Goal: Task Accomplishment & Management: Manage account settings

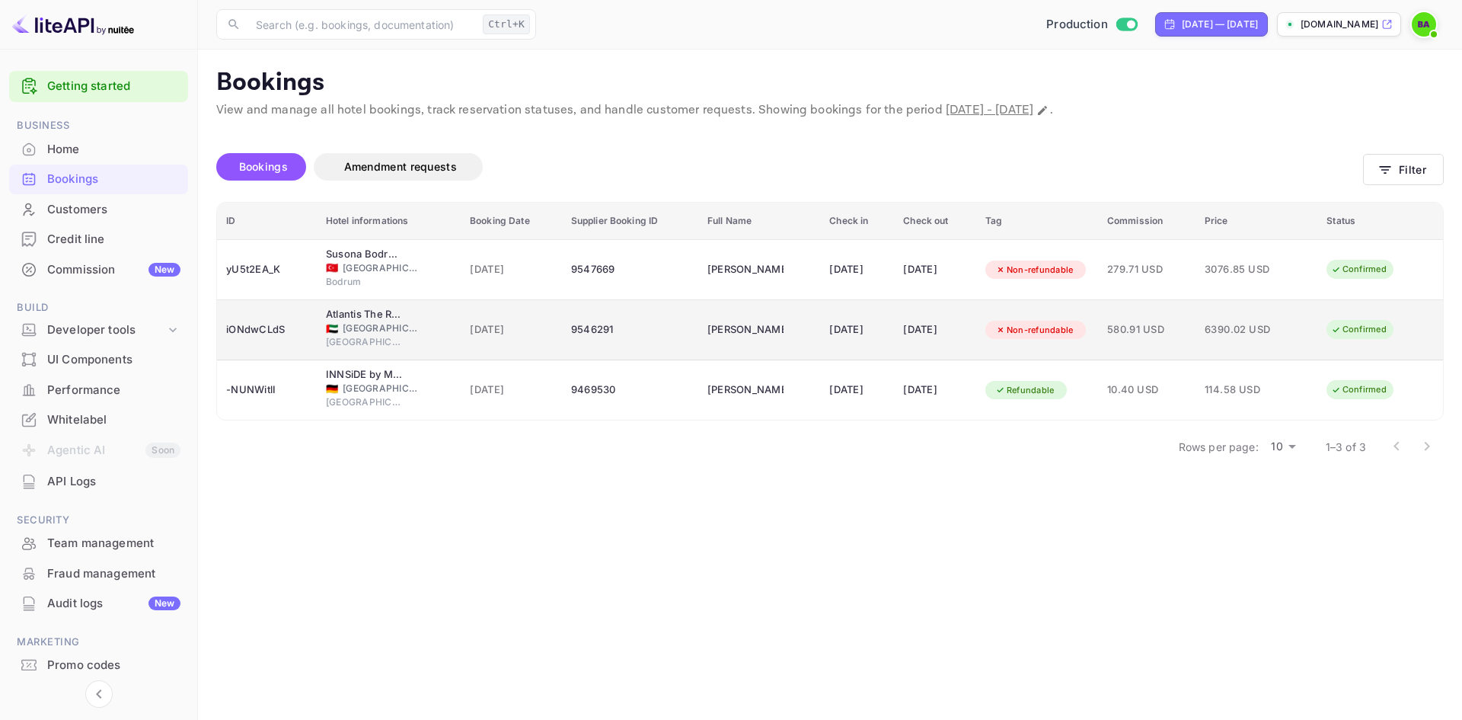
click at [820, 343] on td "[DATE]" at bounding box center [857, 330] width 74 height 60
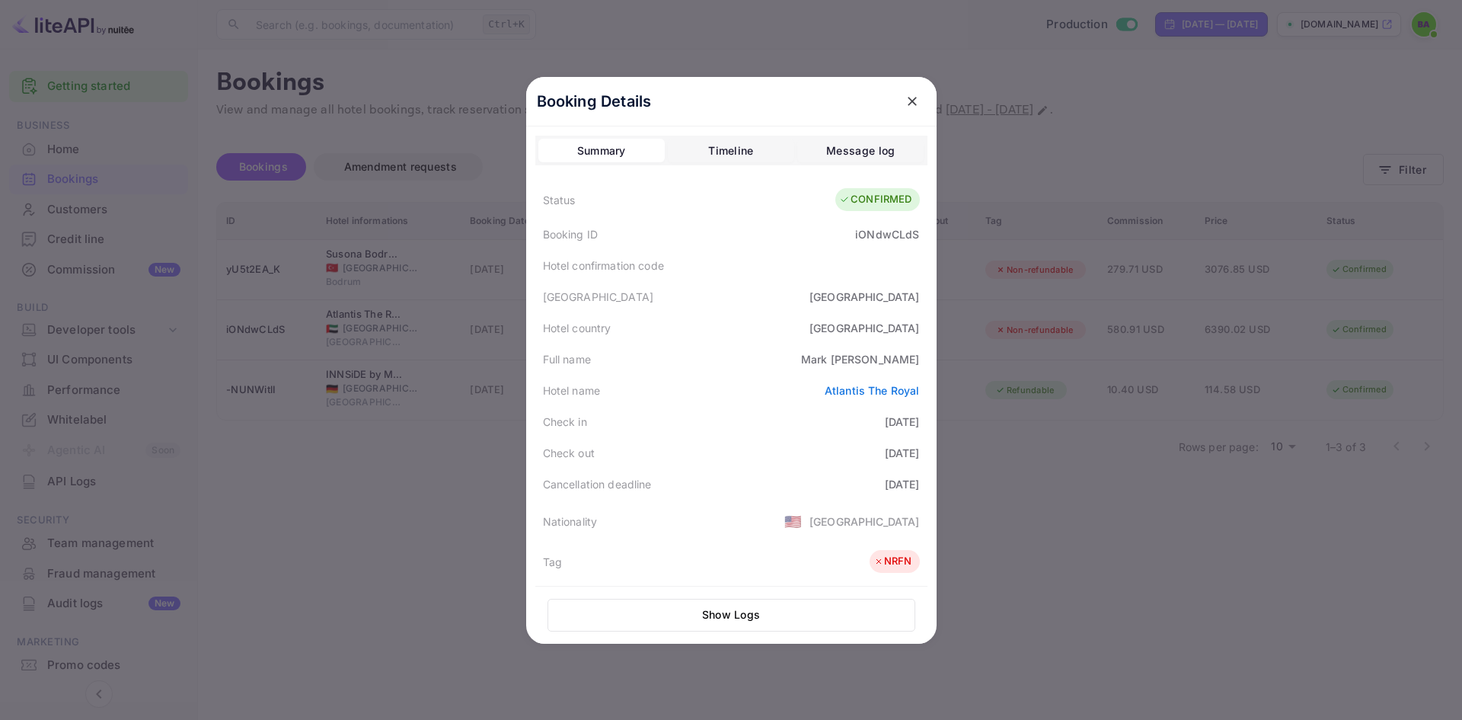
click at [832, 151] on div "Message log" at bounding box center [860, 151] width 69 height 18
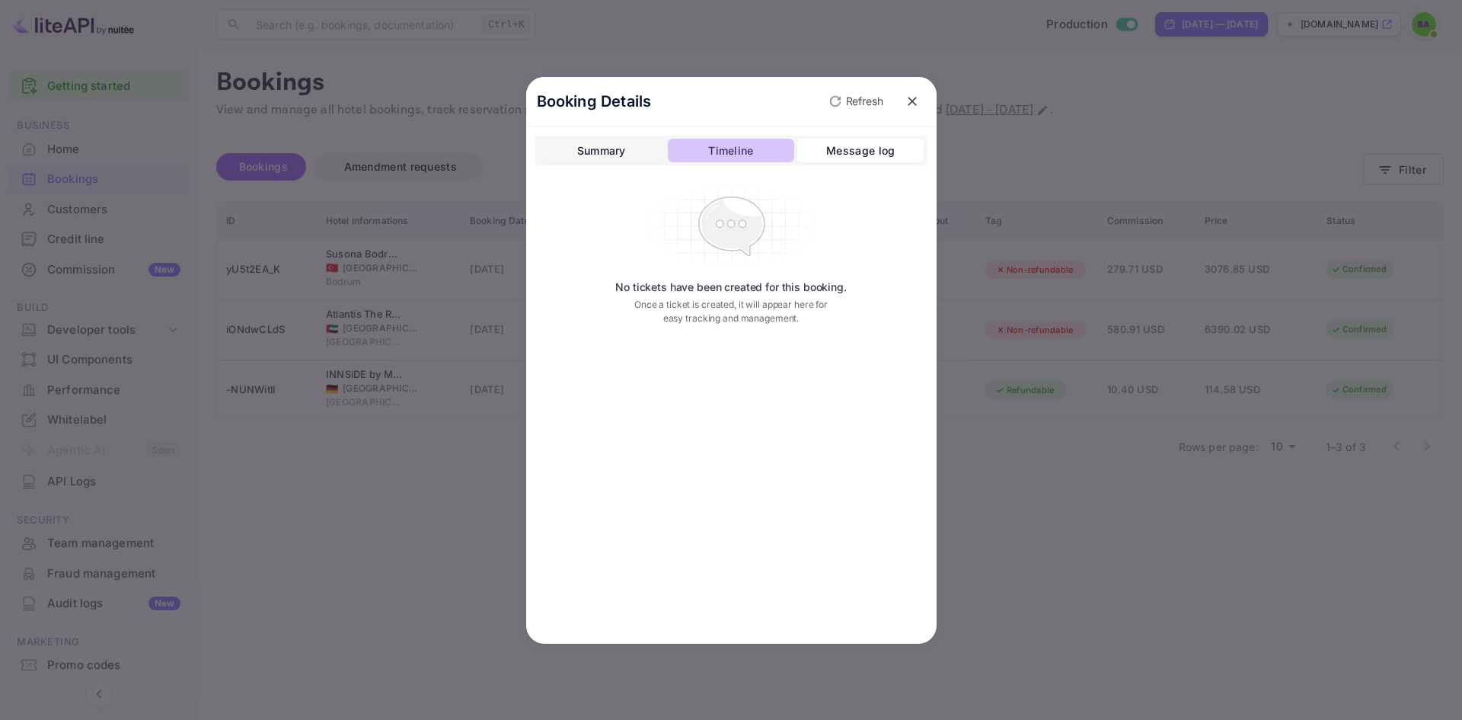
click at [736, 152] on div "Timeline" at bounding box center [730, 151] width 45 height 18
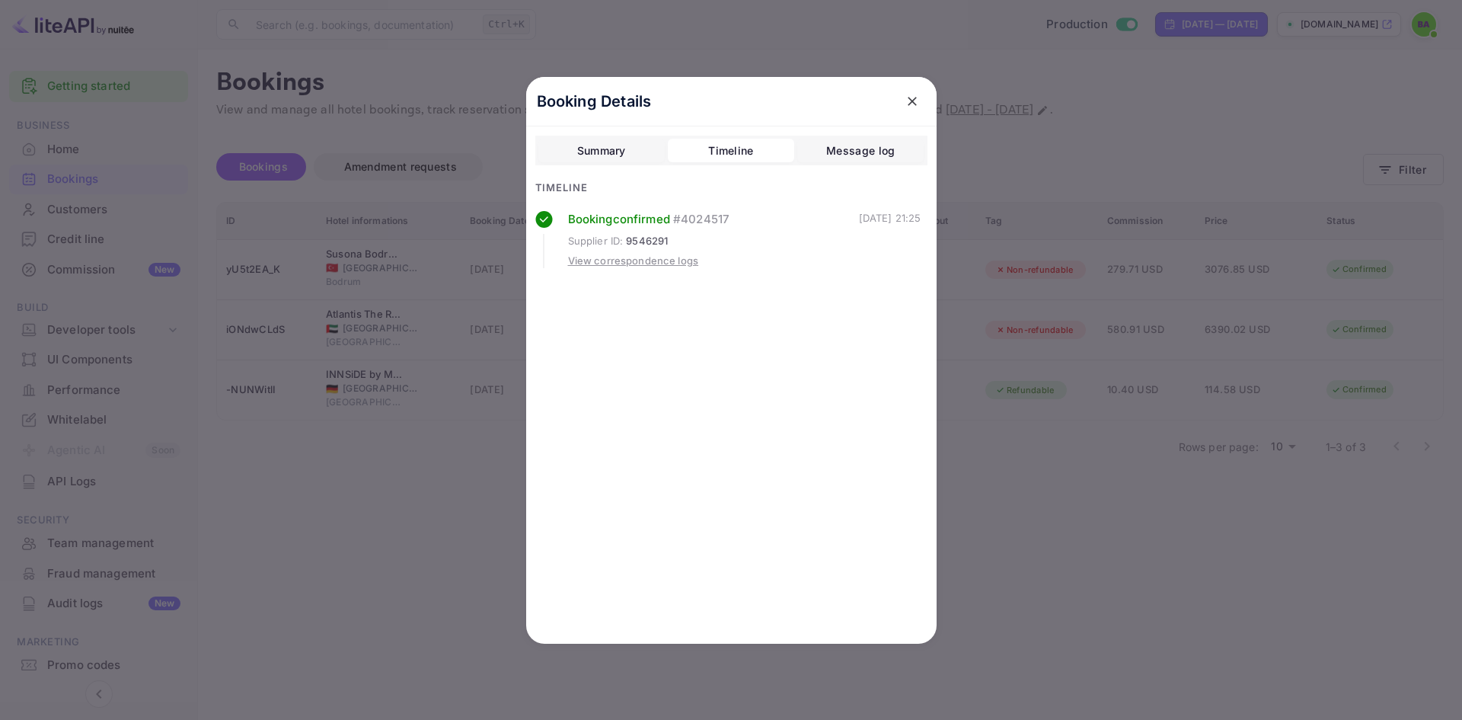
click at [1153, 688] on div at bounding box center [731, 360] width 1462 height 720
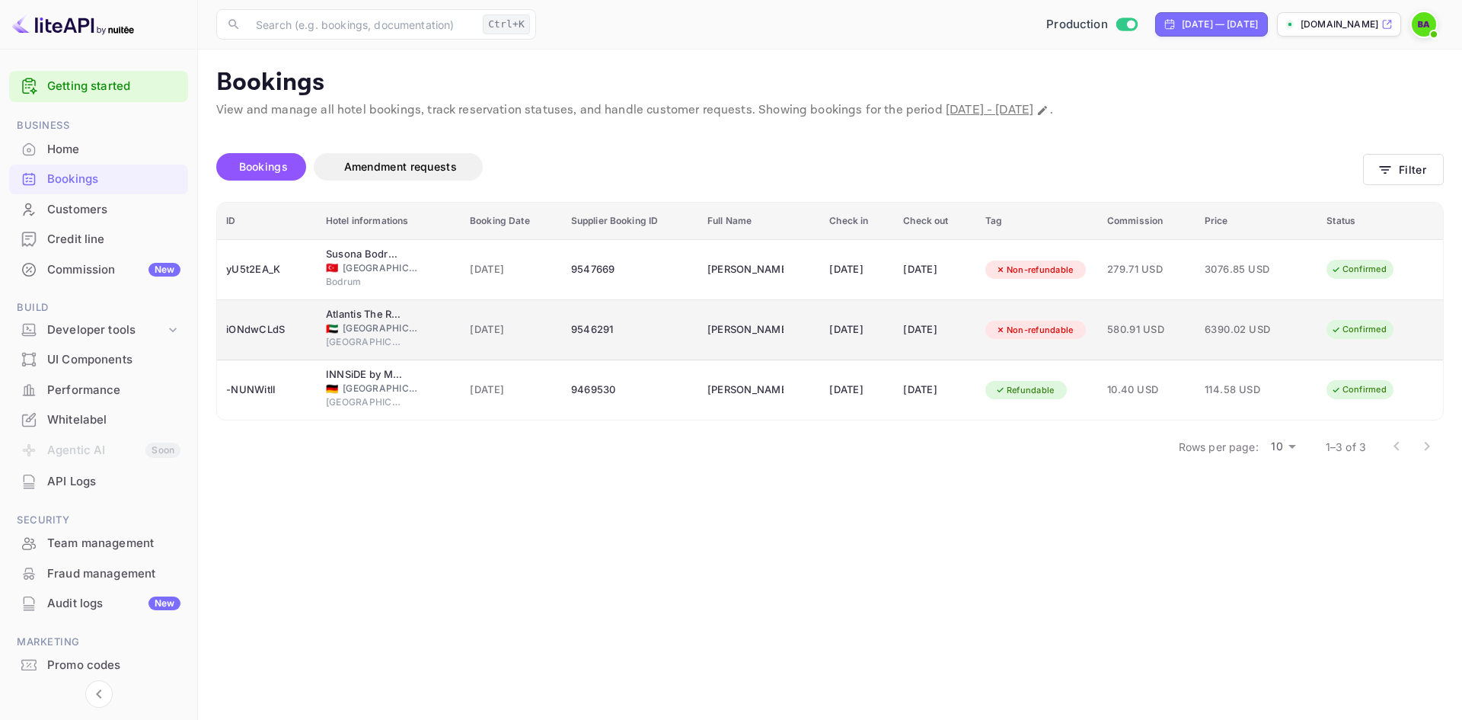
click at [1196, 325] on td "580.91 USD" at bounding box center [1146, 330] width 97 height 60
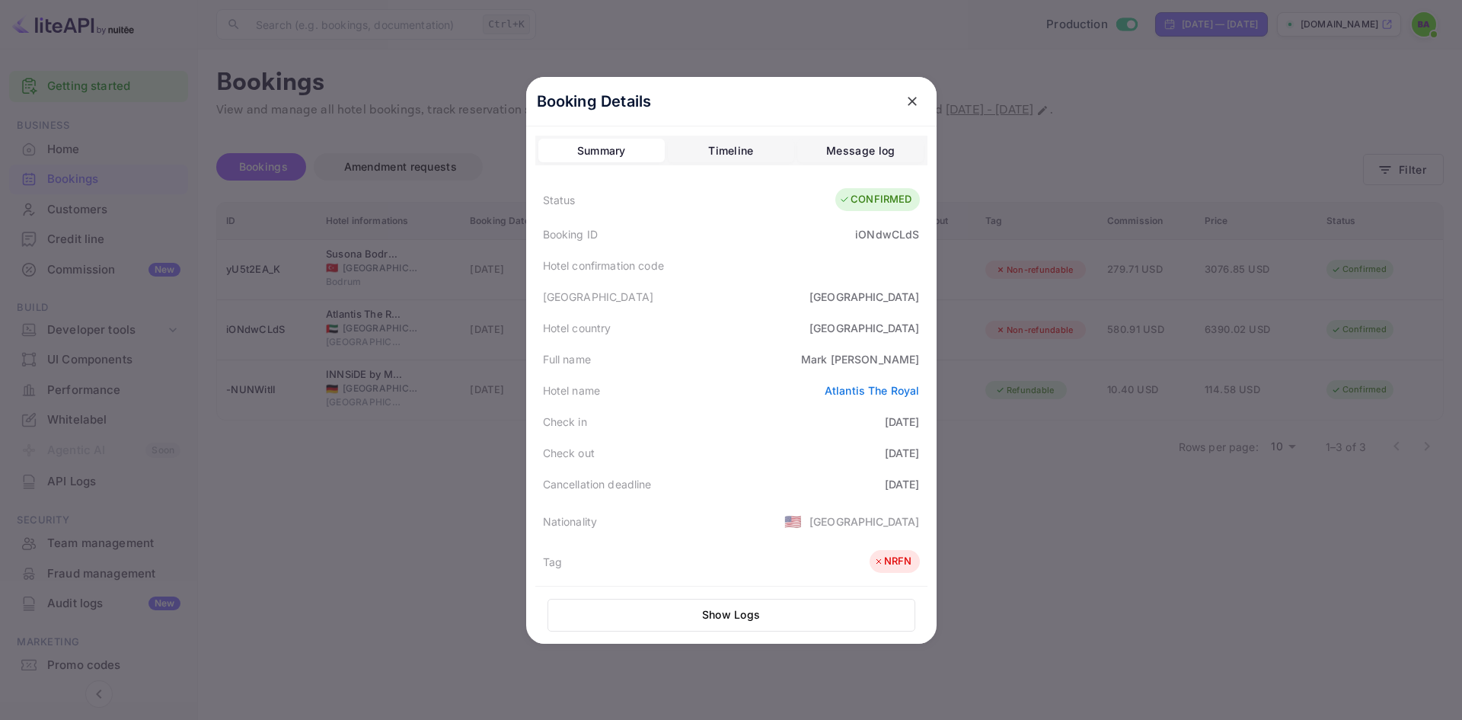
click at [1141, 534] on div at bounding box center [731, 360] width 1462 height 720
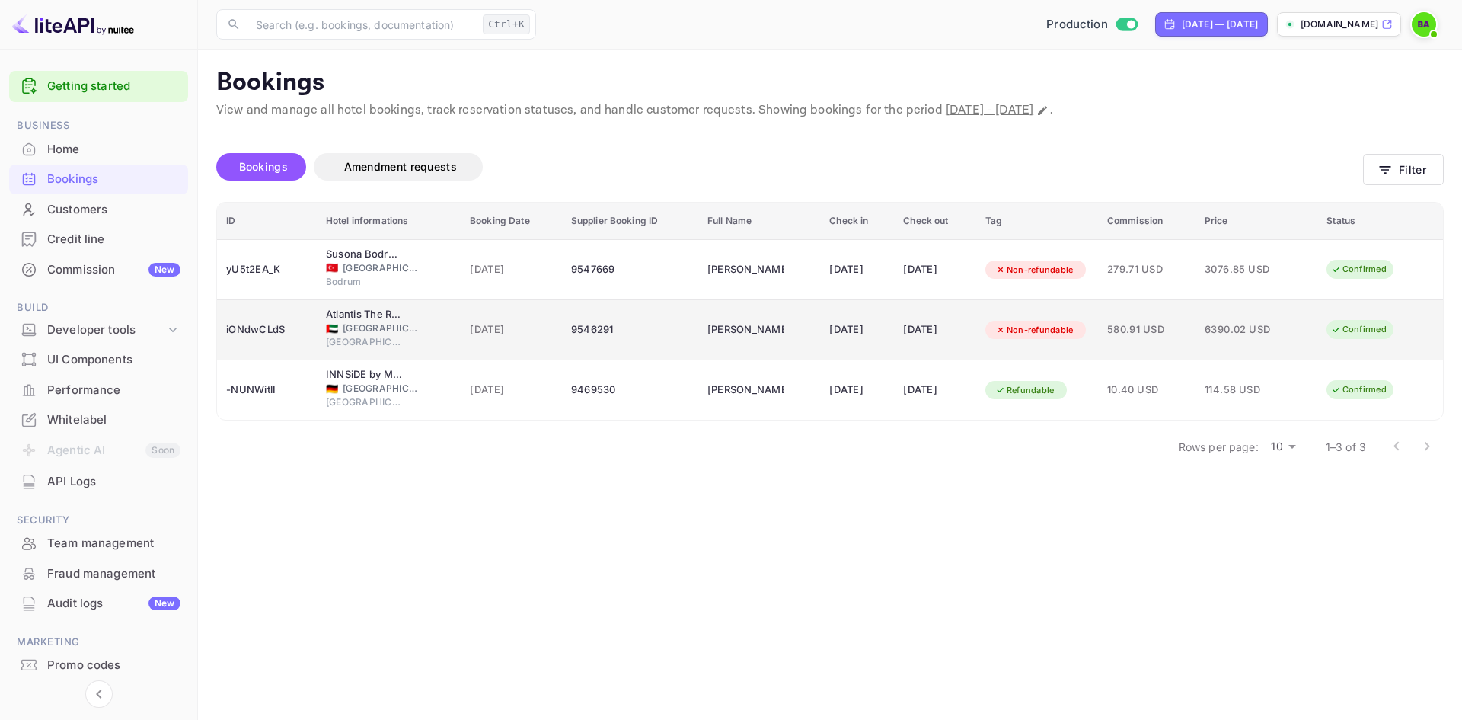
click at [1177, 338] on div "580.91 USD" at bounding box center [1146, 330] width 79 height 24
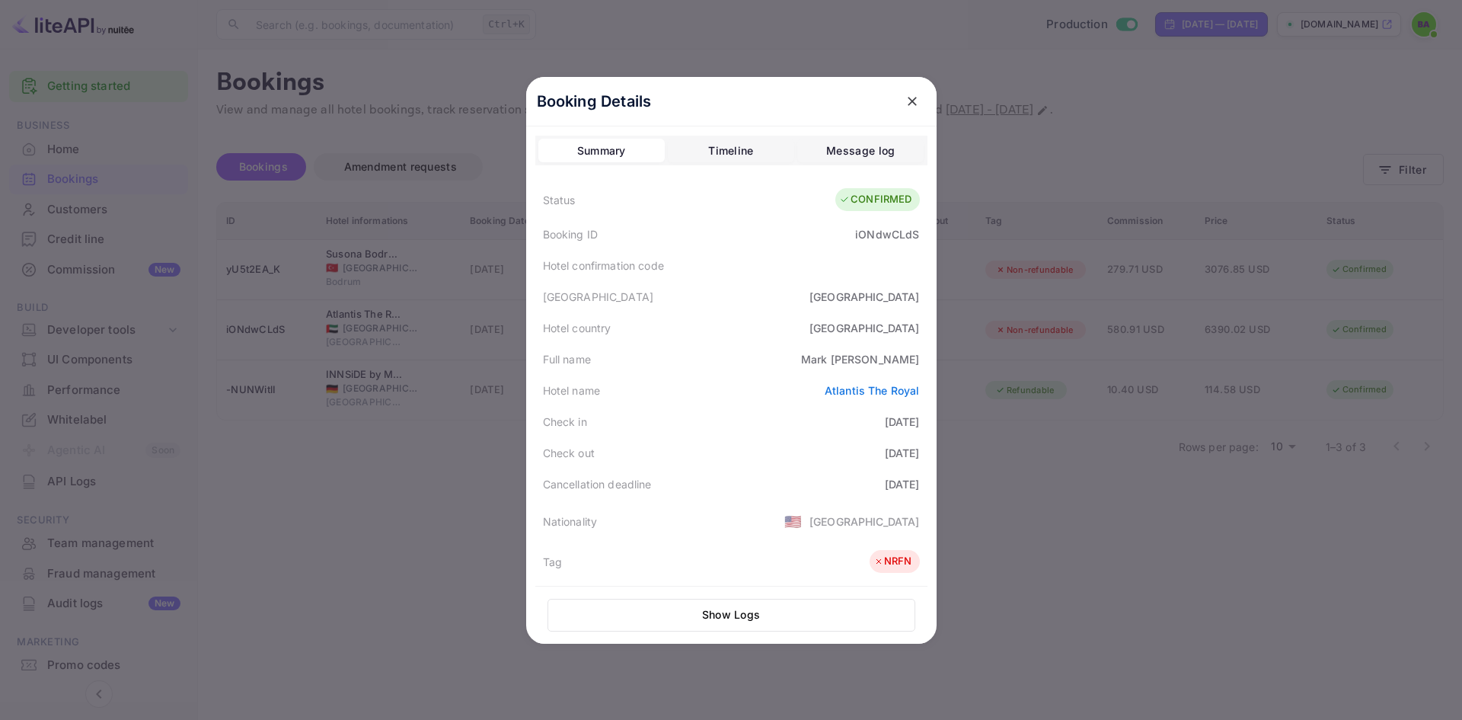
click at [1144, 564] on div at bounding box center [731, 360] width 1462 height 720
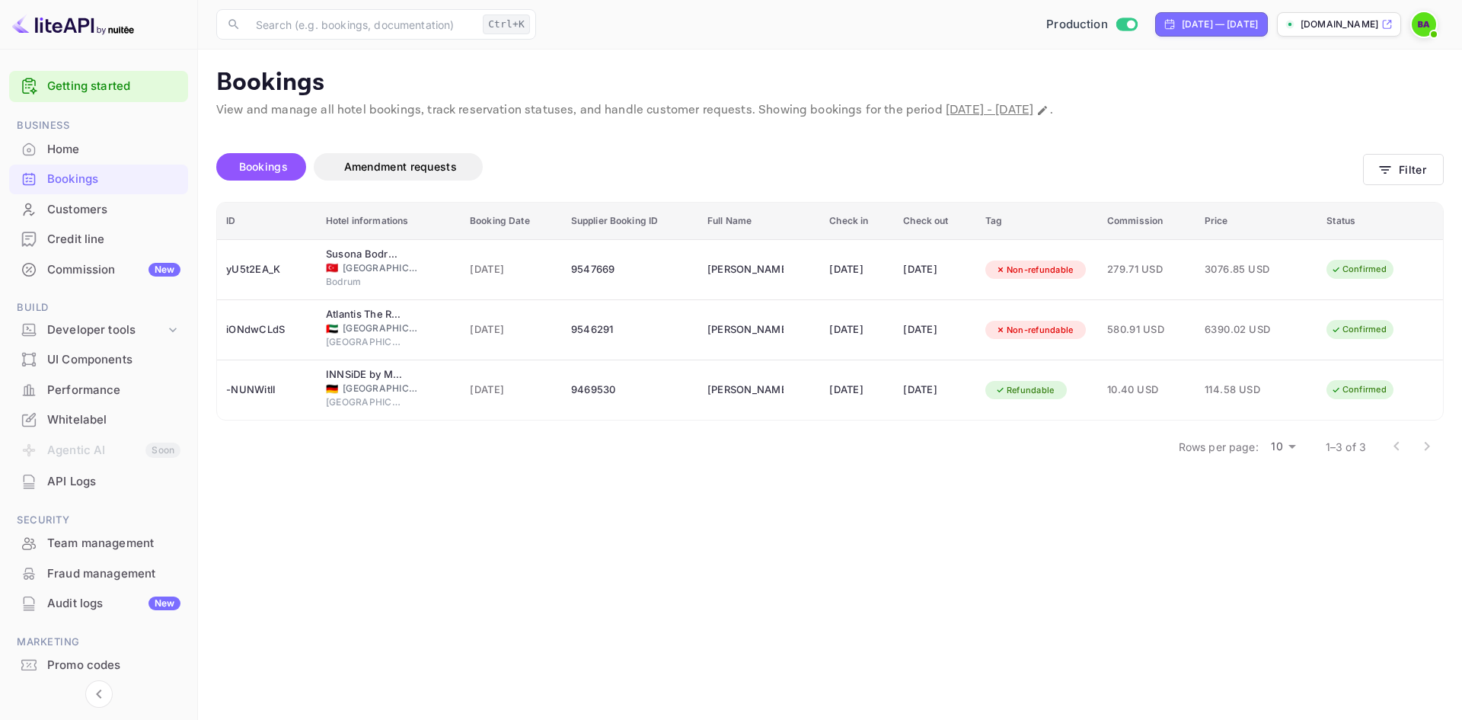
click at [1264, 567] on main "Bookings View and manage all hotel bookings, track reservation statuses, and ha…" at bounding box center [830, 385] width 1264 height 670
click at [804, 608] on main "Bookings View and manage all hotel bookings, track reservation statuses, and ha…" at bounding box center [830, 385] width 1264 height 670
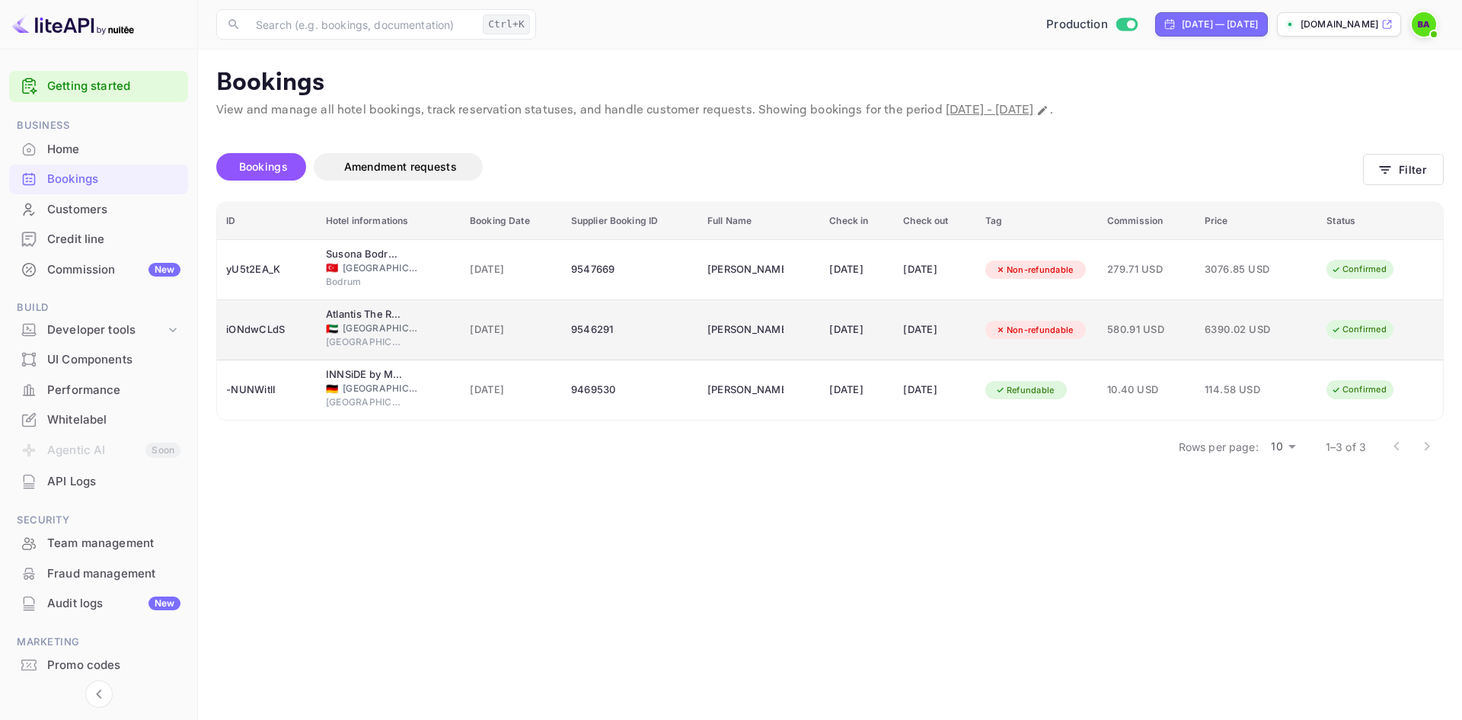
click at [442, 339] on td "Atlantis The Royal 🇦🇪 United Arab Emirates Dubai" at bounding box center [389, 330] width 144 height 60
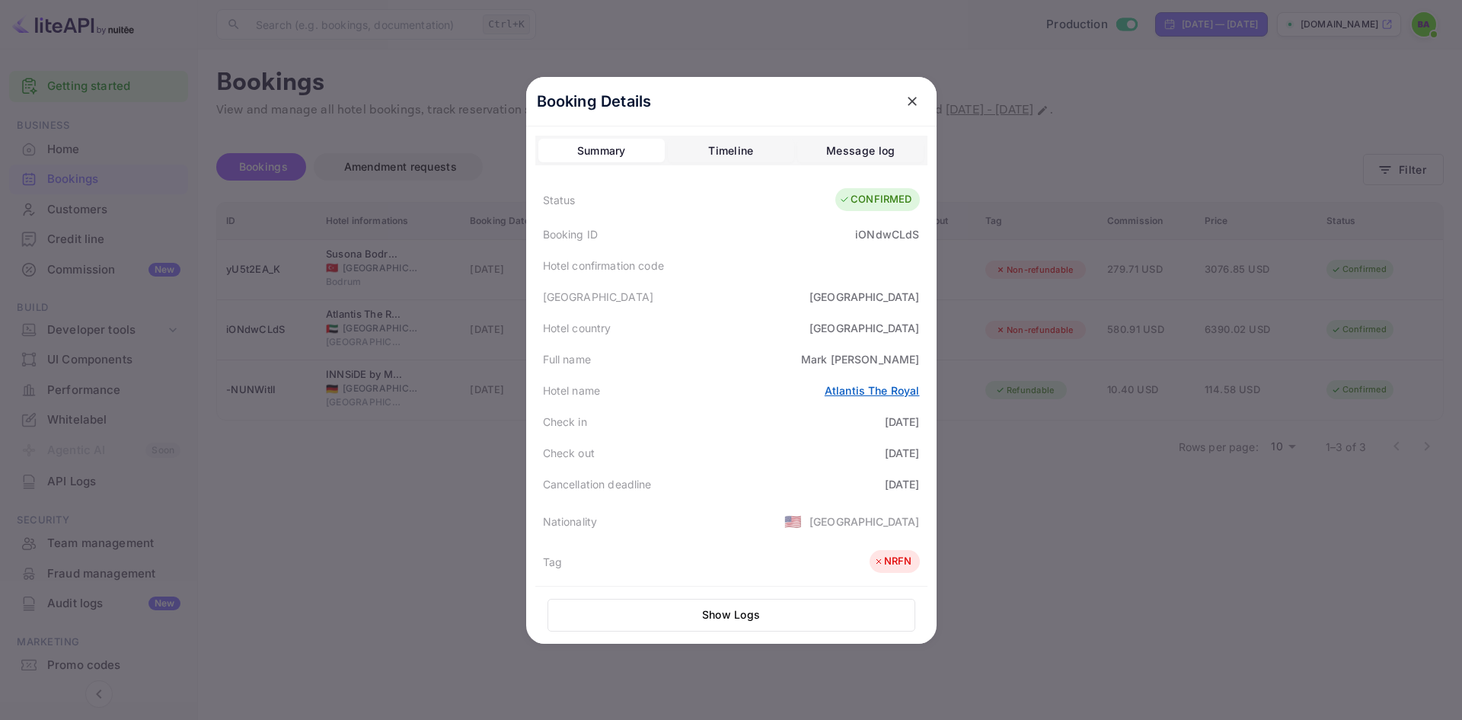
click at [887, 393] on link "Atlantis The Royal" at bounding box center [872, 390] width 95 height 13
drag, startPoint x: 799, startPoint y: 389, endPoint x: 940, endPoint y: 391, distance: 140.9
click at [937, 391] on div "Booking Details Summary Timeline Message log Status CONFIRMED Booking ID iONdwC…" at bounding box center [731, 360] width 411 height 567
copy link "Atlantis The Royal"
click at [846, 168] on div "Summary Timeline Message log Status CONFIRMED Booking ID iONdwCLdS Hotel confir…" at bounding box center [731, 576] width 392 height 880
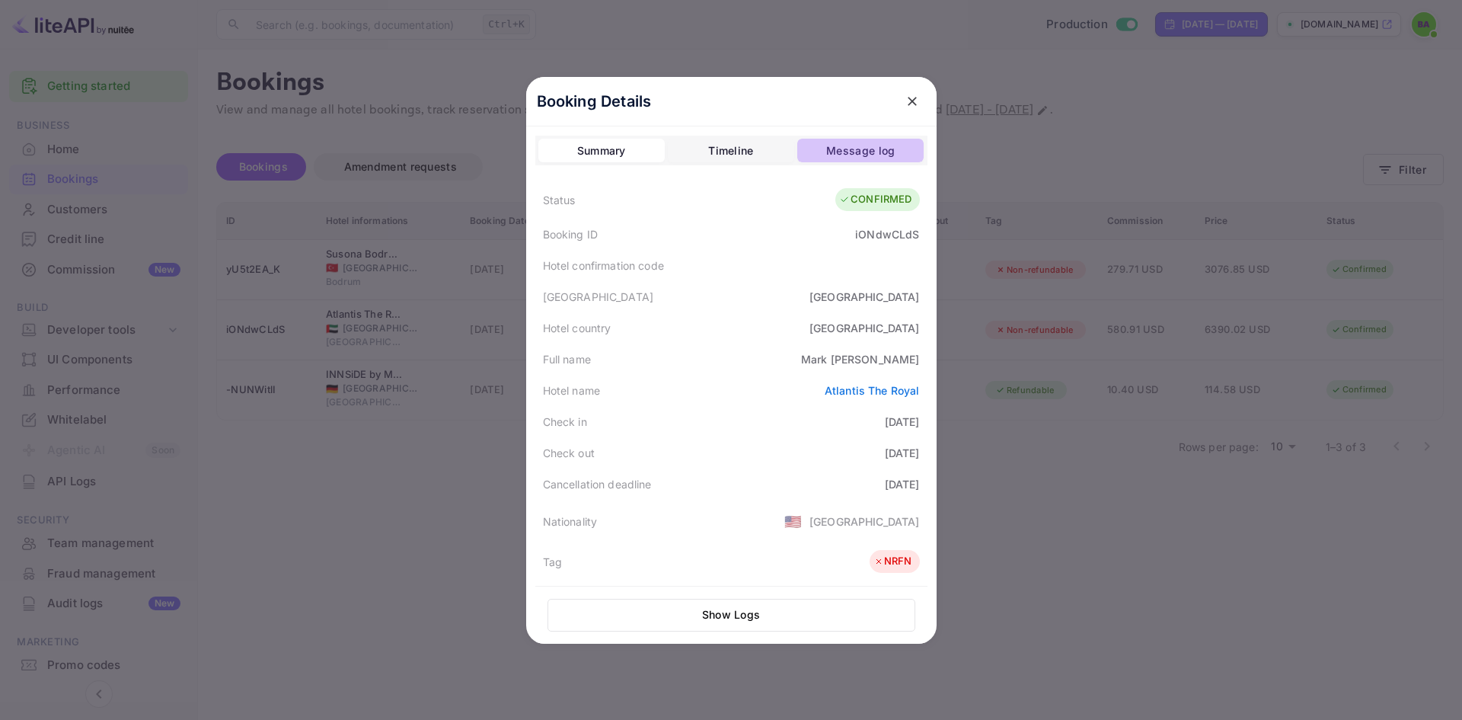
click at [855, 152] on div "Message log" at bounding box center [860, 151] width 69 height 18
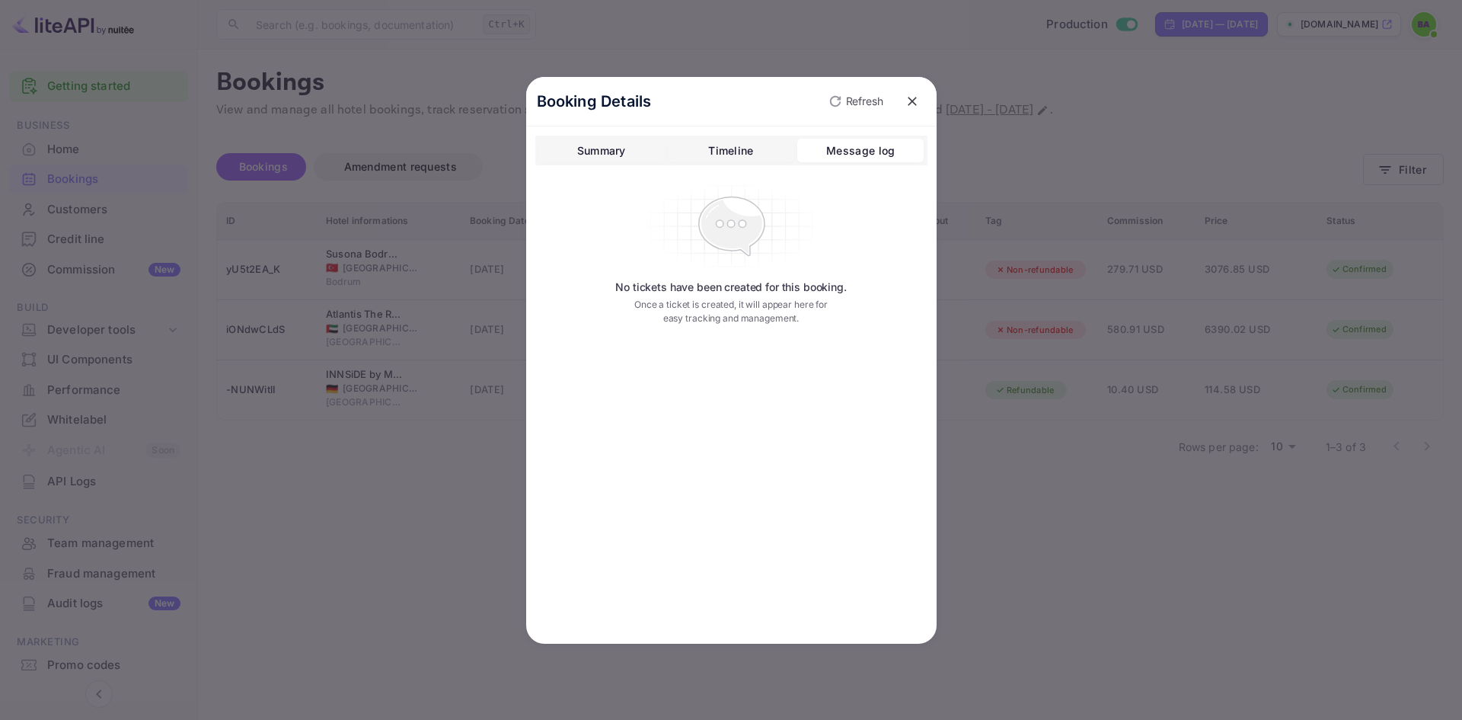
click at [728, 149] on div "Timeline" at bounding box center [730, 151] width 45 height 18
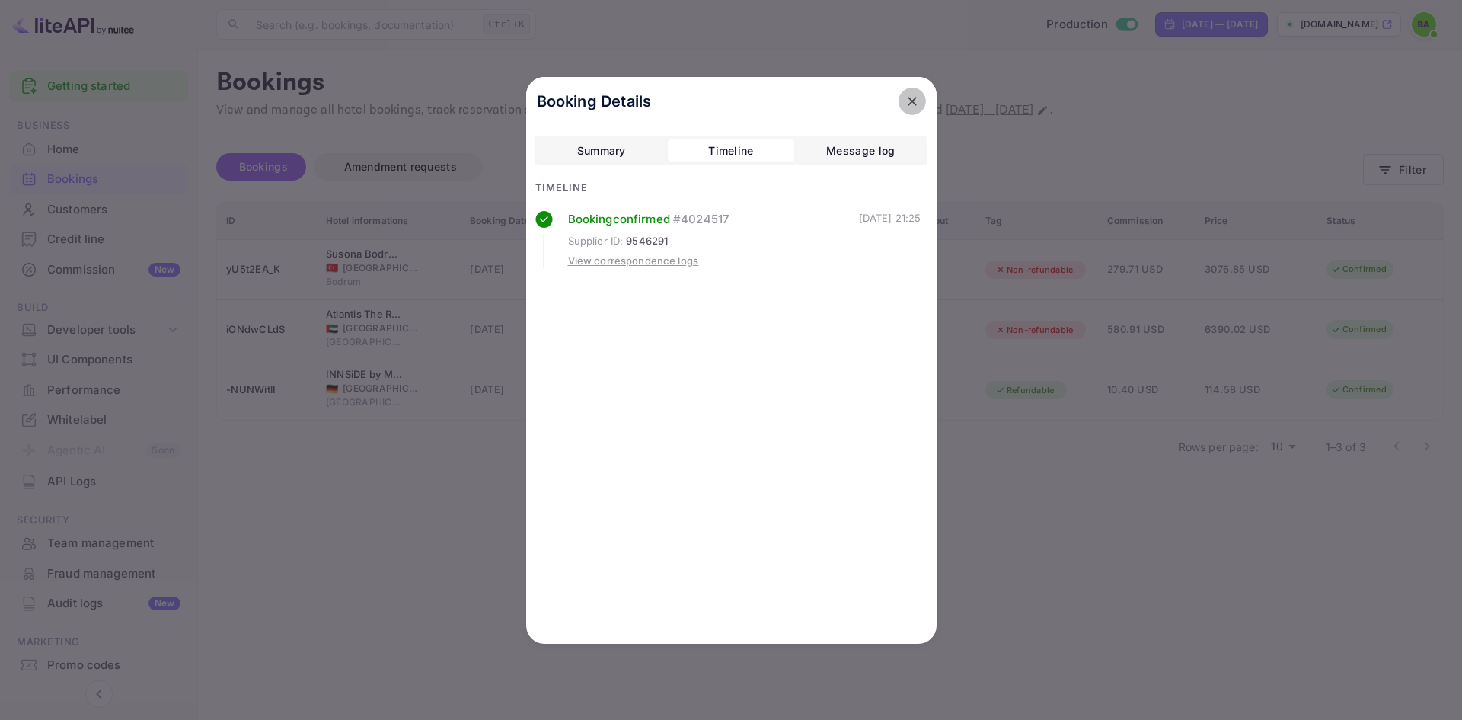
click at [911, 106] on icon "close" at bounding box center [912, 101] width 15 height 15
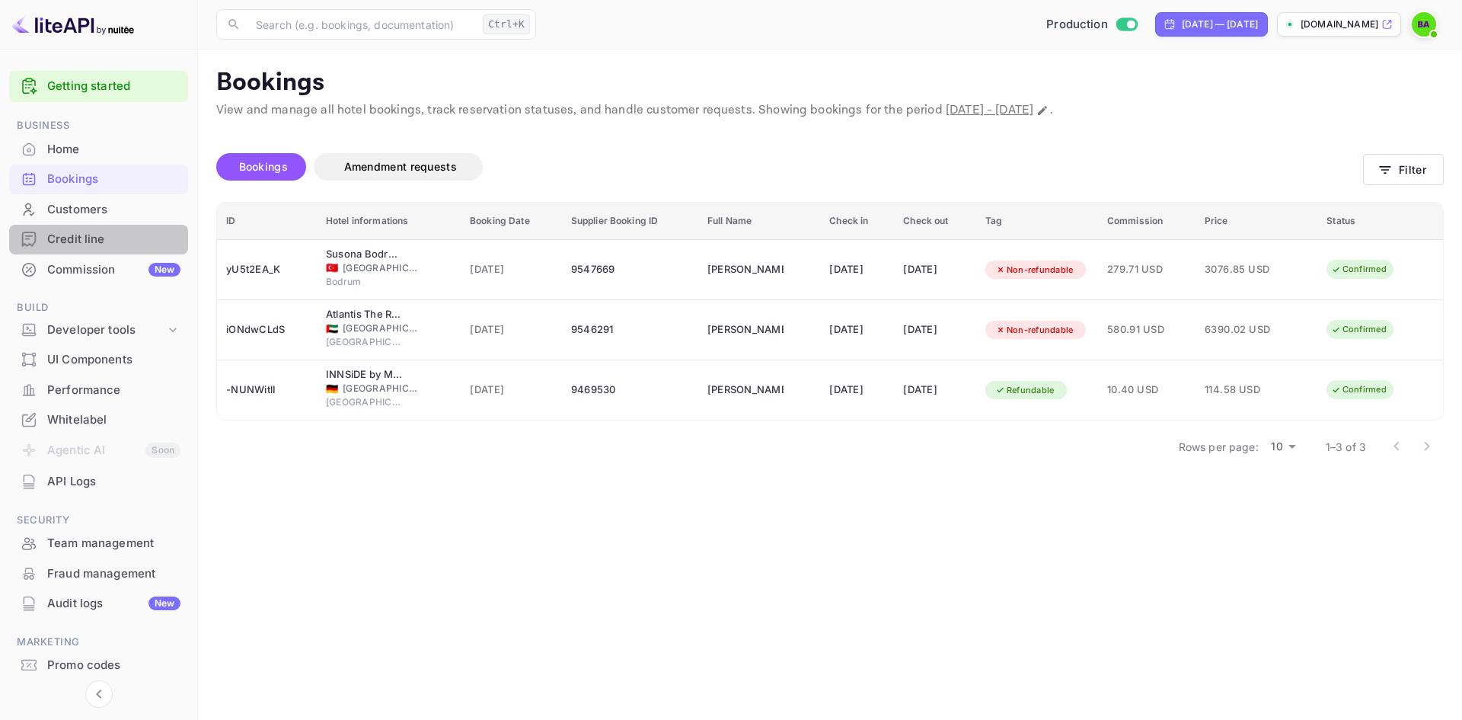
click at [97, 236] on div "Credit line" at bounding box center [113, 240] width 133 height 18
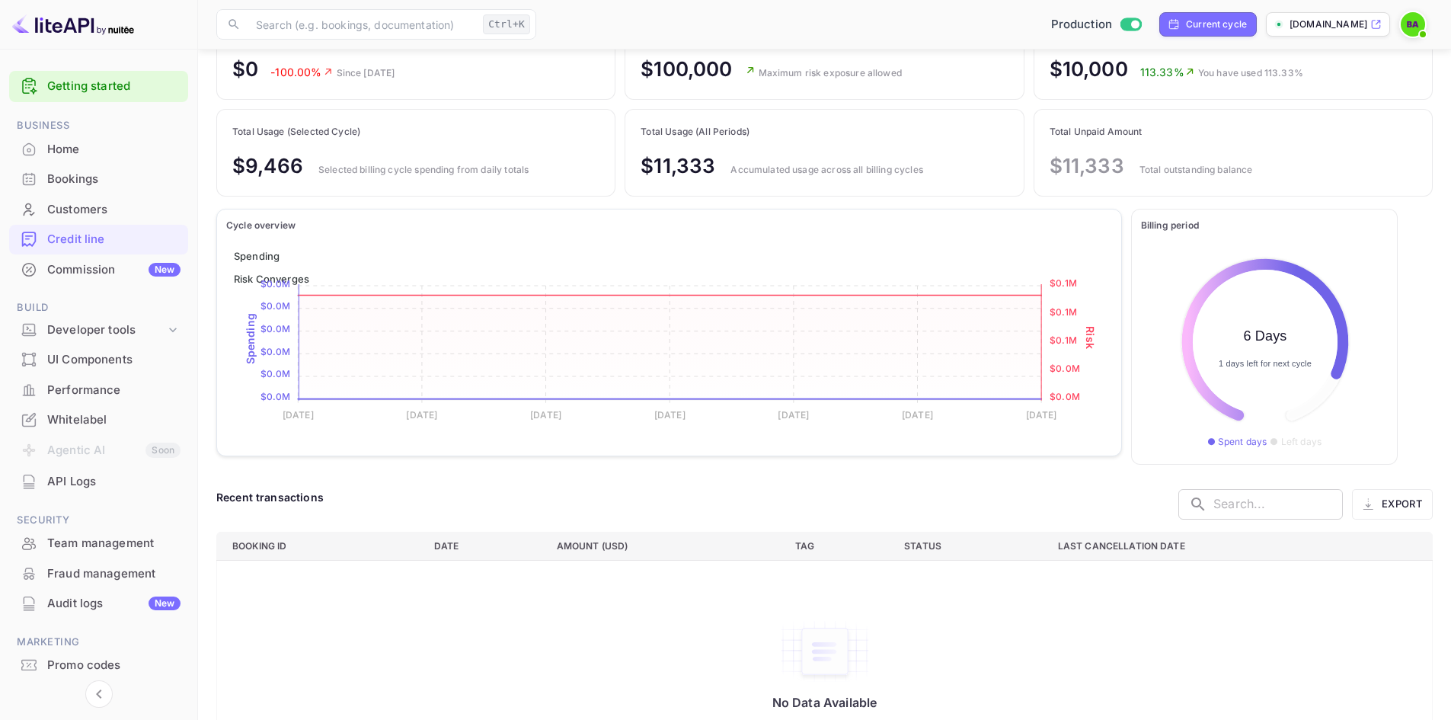
scroll to position [152, 0]
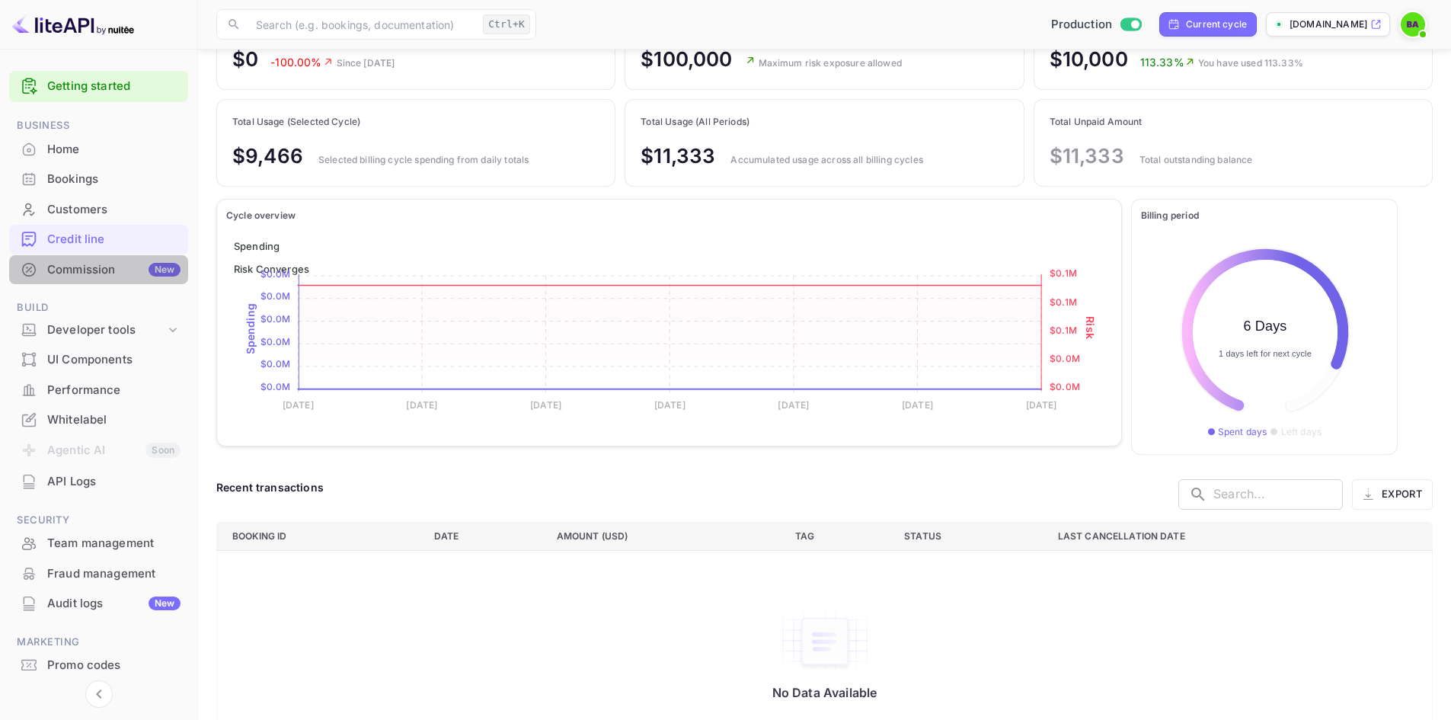
click at [85, 267] on div "Commission New" at bounding box center [113, 270] width 133 height 18
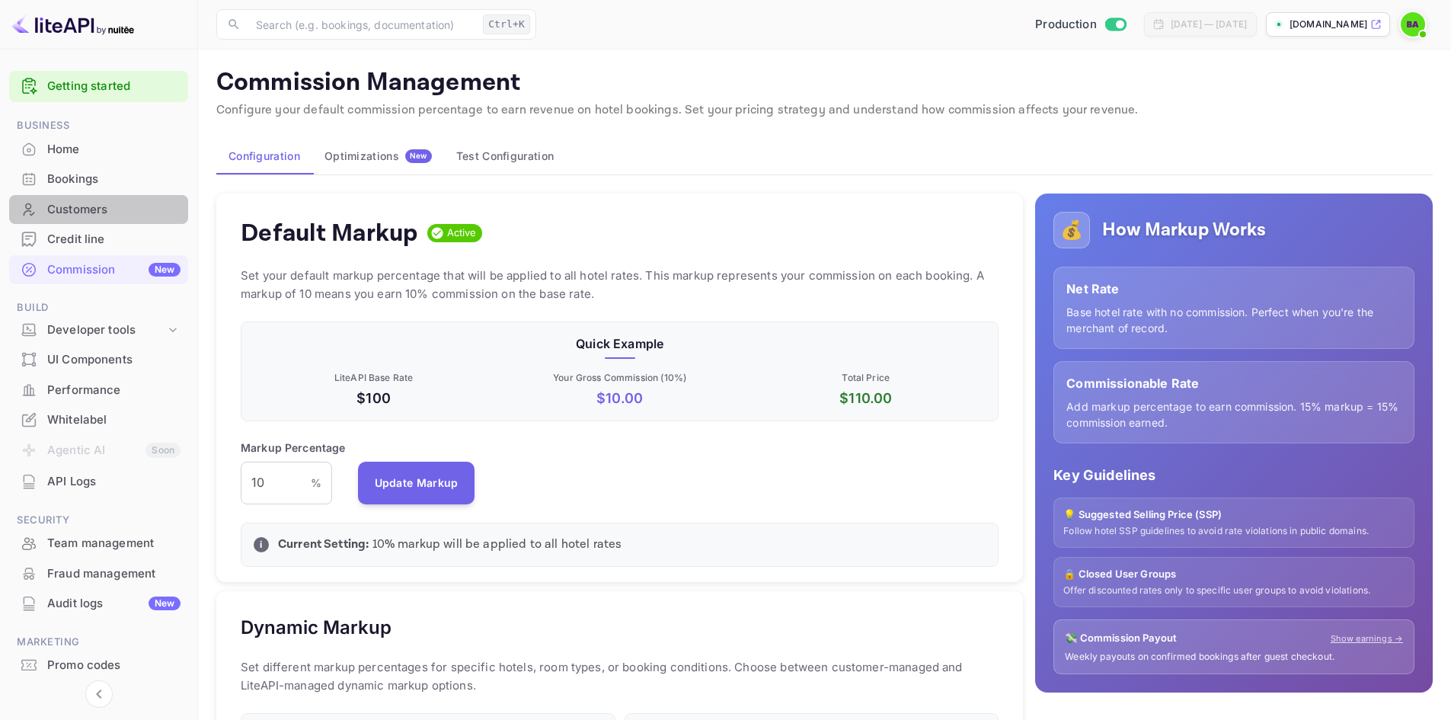
click at [85, 209] on div "Customers" at bounding box center [113, 210] width 133 height 18
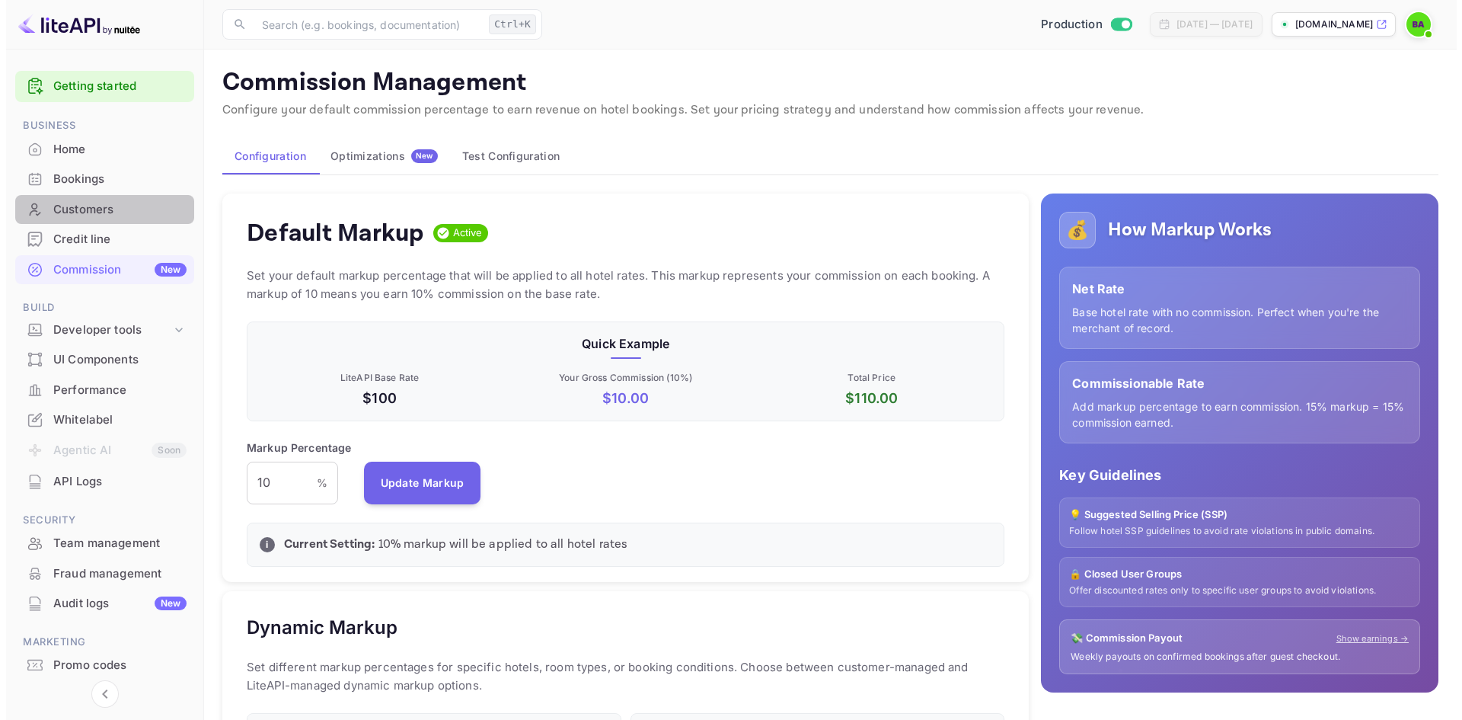
scroll to position [259, 747]
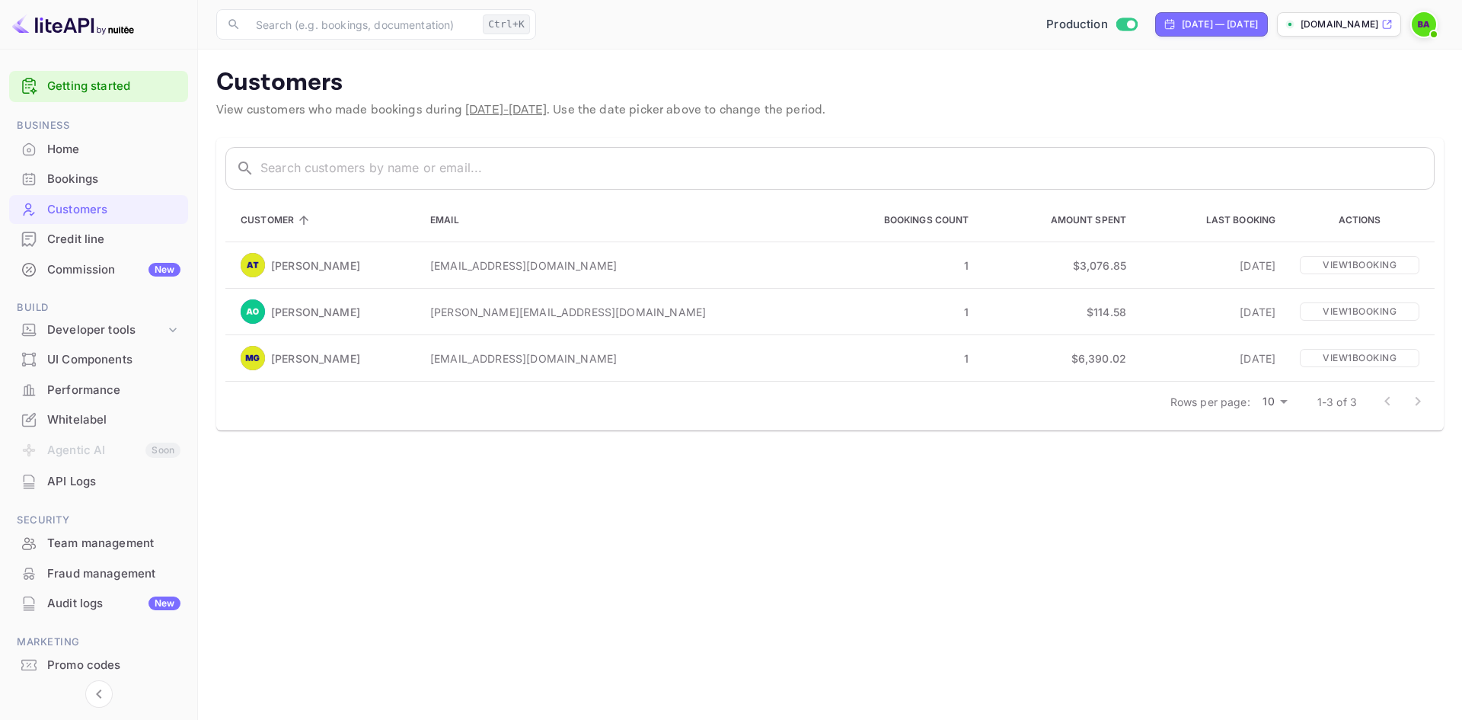
drag, startPoint x: 136, startPoint y: 302, endPoint x: 146, endPoint y: 264, distance: 38.6
click at [68, 180] on div "Bookings" at bounding box center [113, 180] width 133 height 18
